Goal: Navigation & Orientation: Find specific page/section

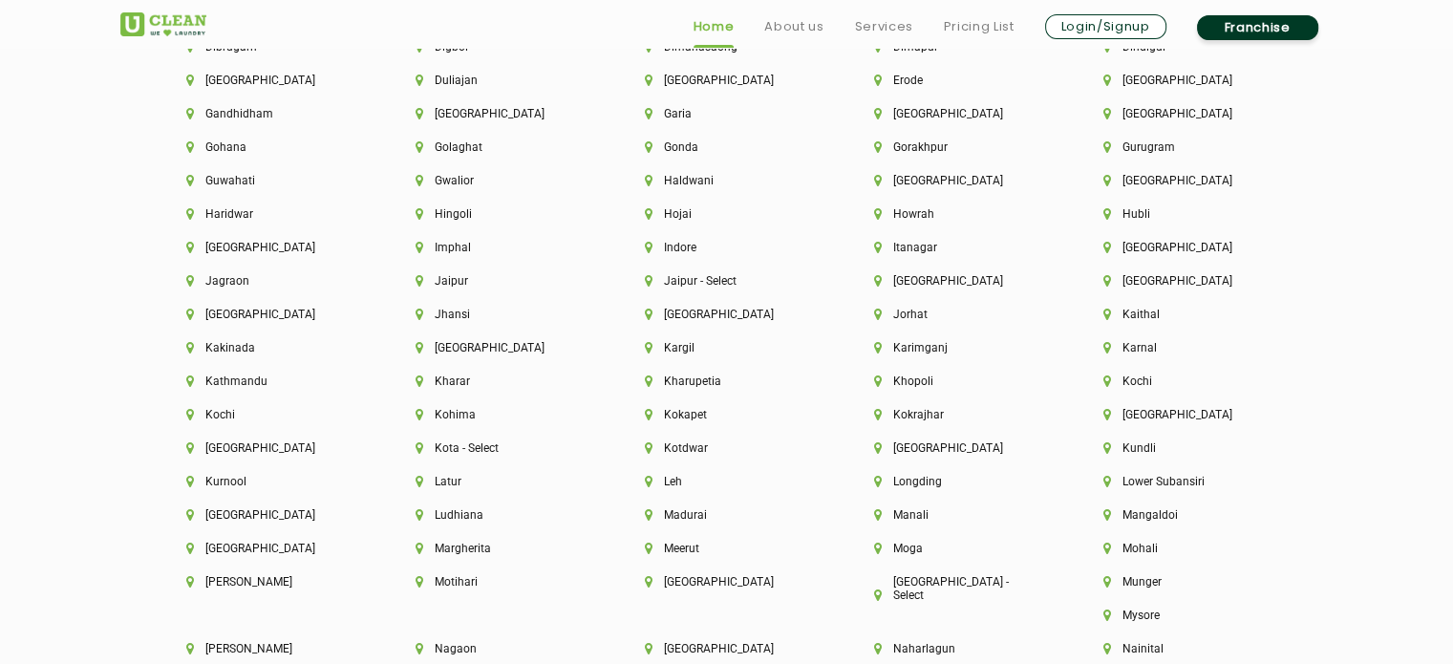
scroll to position [4968, 0]
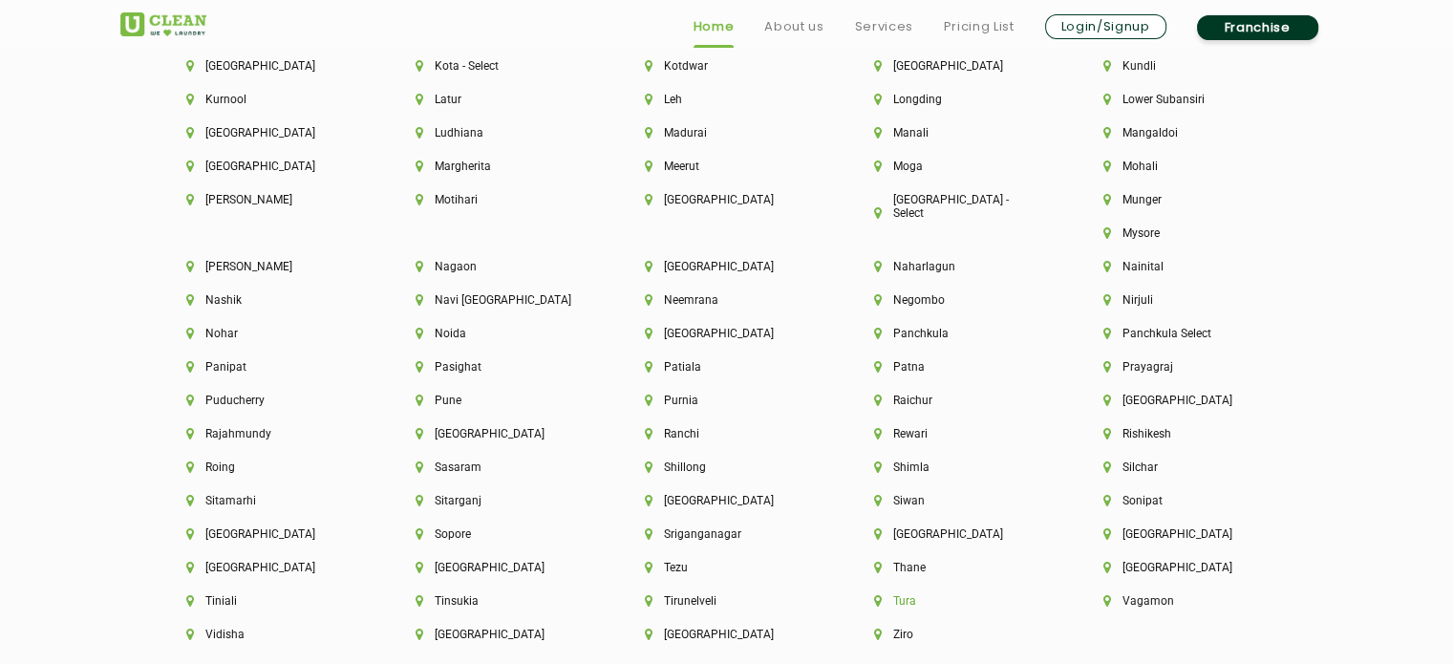
drag, startPoint x: 1168, startPoint y: 568, endPoint x: 1157, endPoint y: 588, distance: 21.8
drag, startPoint x: 1157, startPoint y: 588, endPoint x: 1036, endPoint y: 635, distance: 130.4
click at [842, 635] on div "[GEOGRAPHIC_DATA]" at bounding box center [726, 644] width 229 height 33
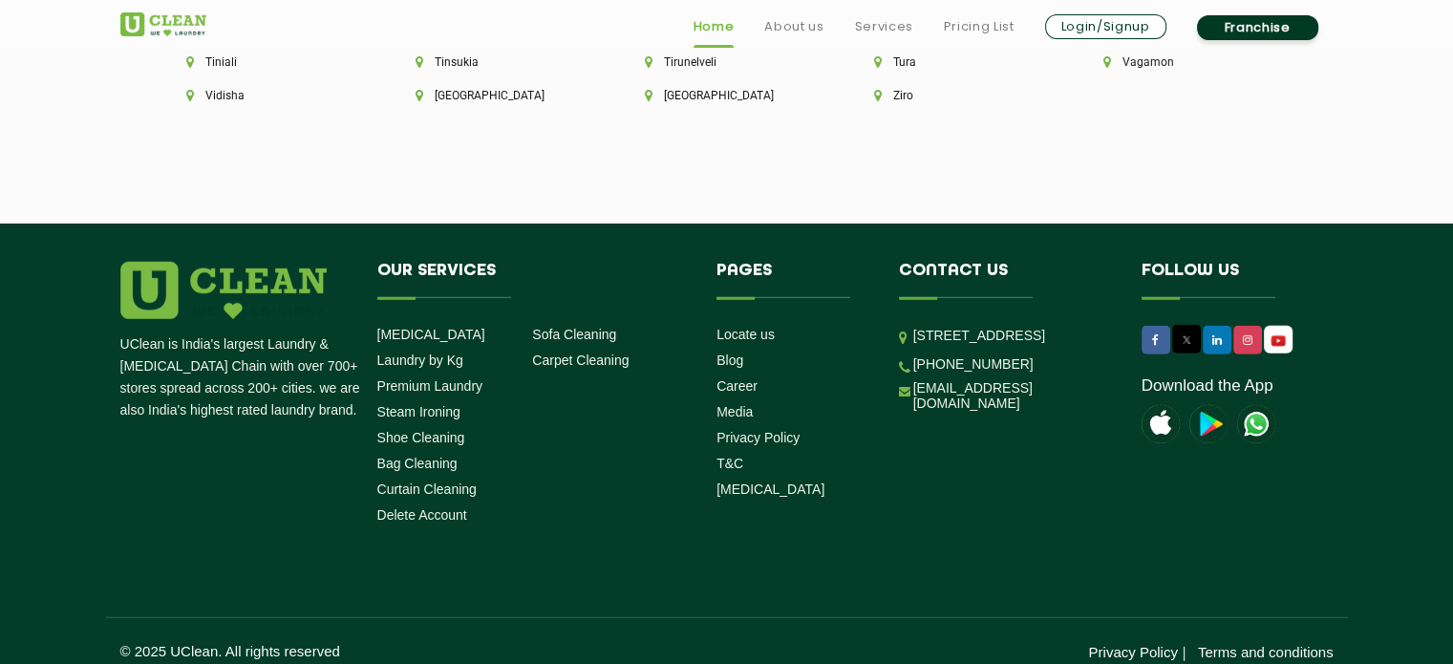
scroll to position [4846, 0]
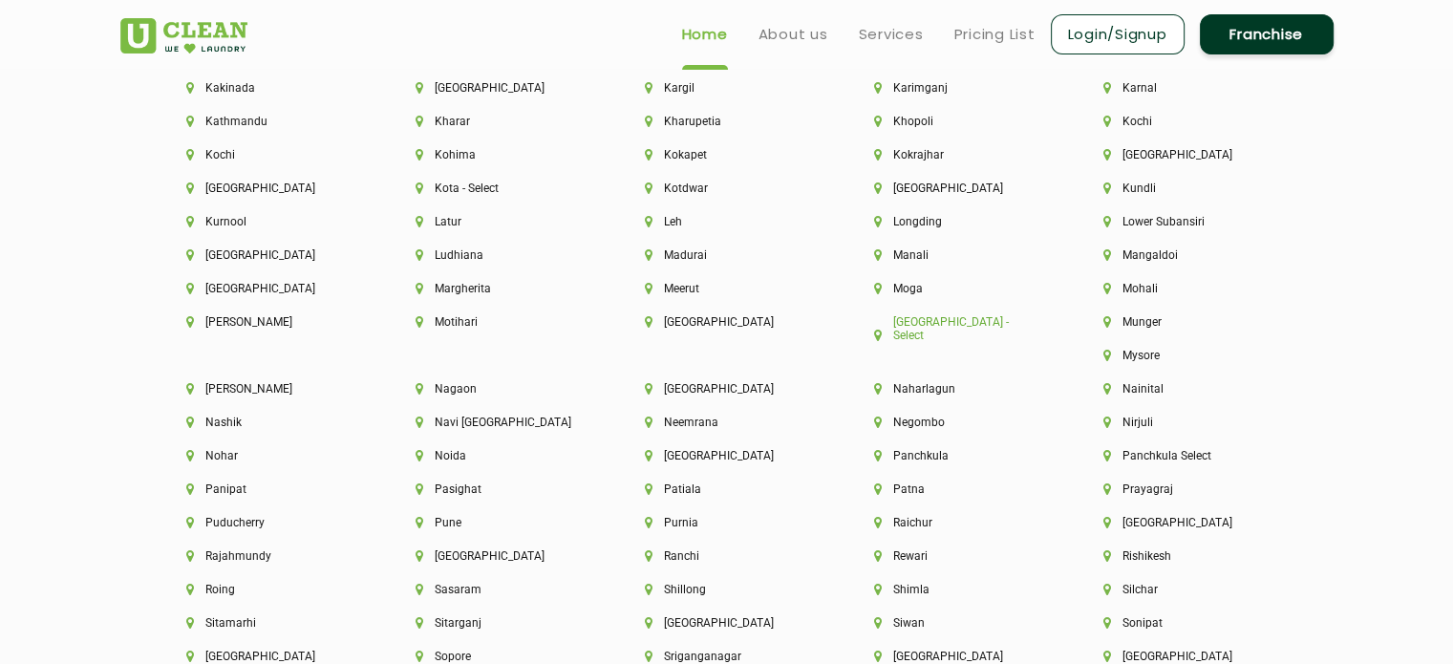
click at [964, 329] on li "[GEOGRAPHIC_DATA] - Select" at bounding box center [956, 328] width 164 height 27
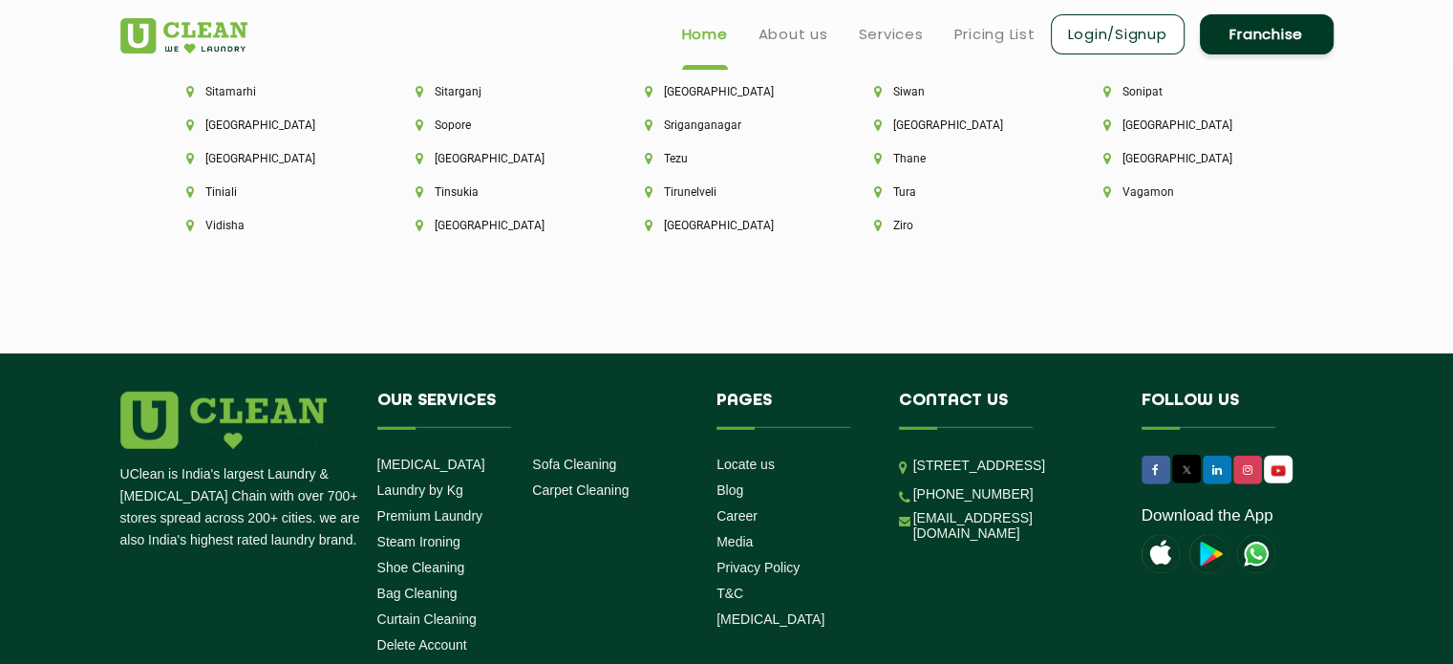
scroll to position [5125, 0]
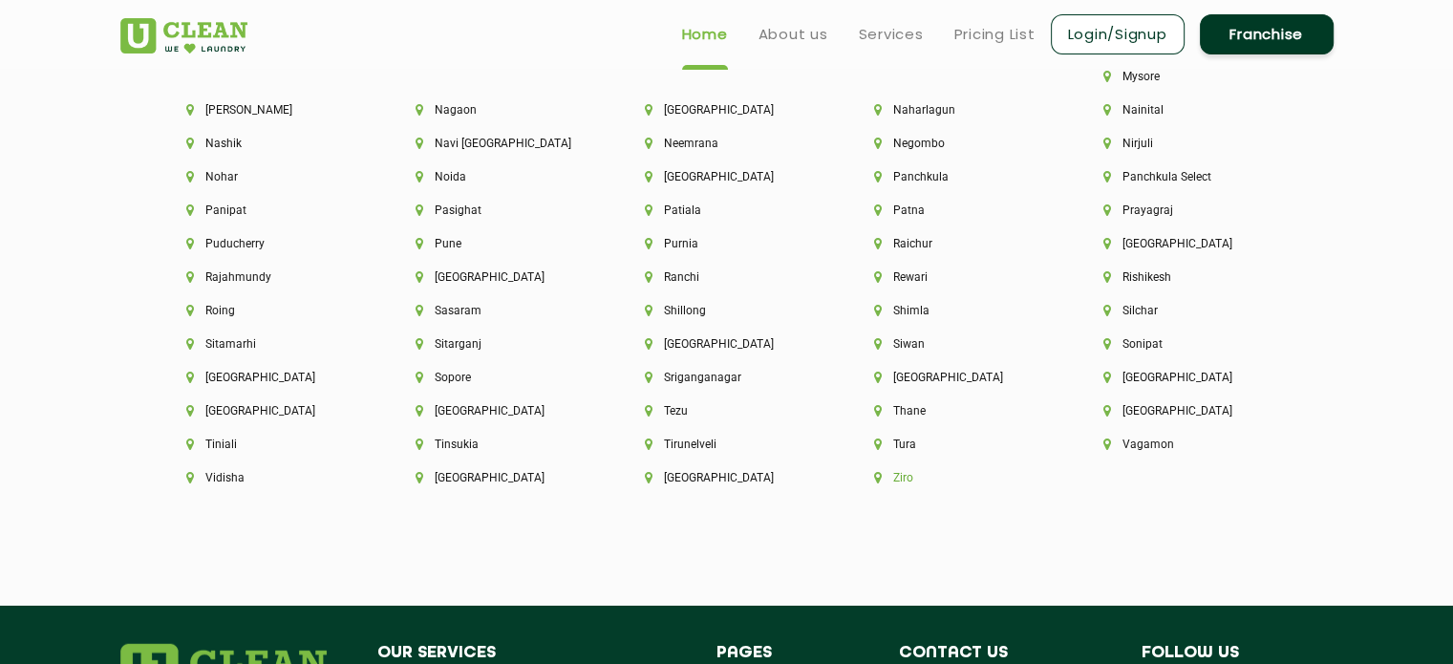
click at [1039, 471] on li "Ziro" at bounding box center [956, 477] width 164 height 13
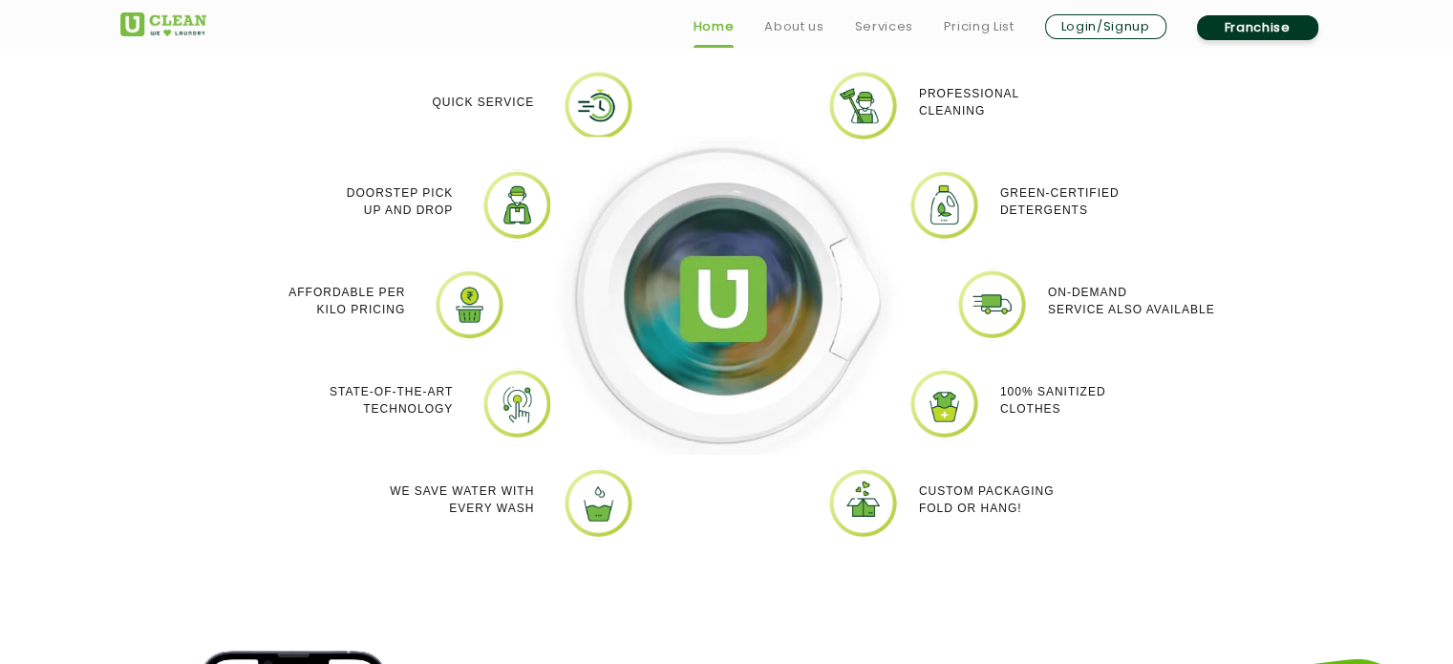
scroll to position [1783, 0]
